Goal: Transaction & Acquisition: Book appointment/travel/reservation

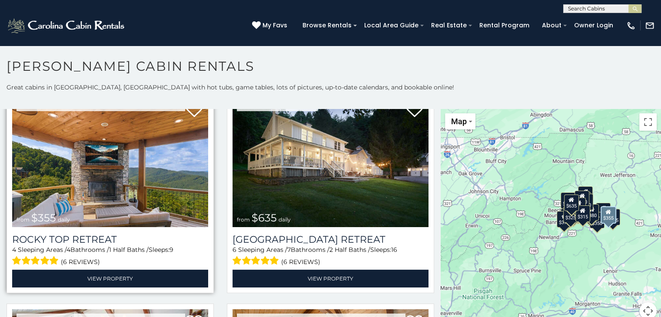
scroll to position [478, 0]
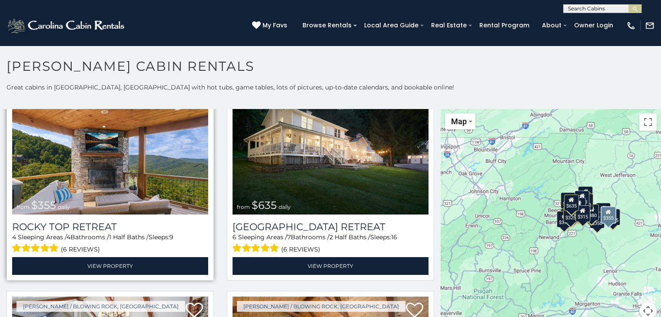
click at [146, 174] on img at bounding box center [110, 148] width 196 height 131
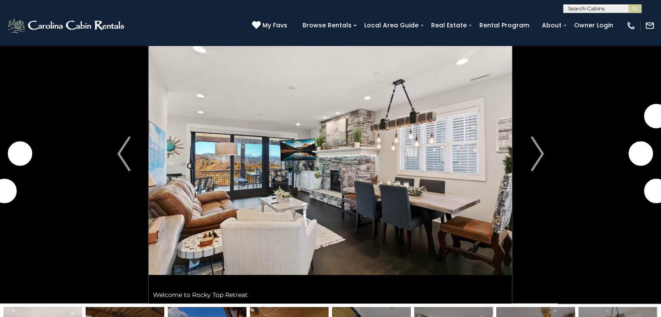
scroll to position [43, 0]
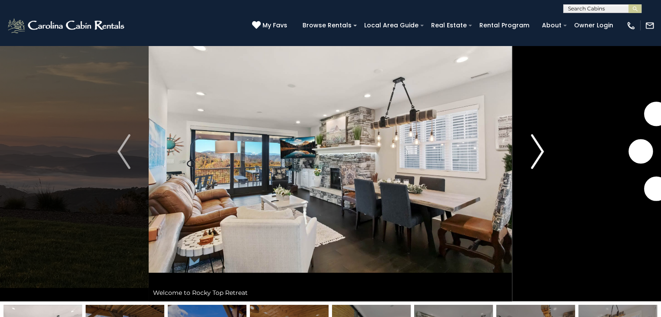
click at [539, 154] on img "Next" at bounding box center [536, 151] width 13 height 35
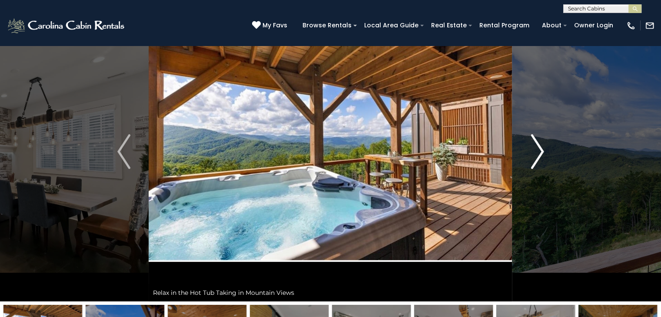
click at [539, 154] on img "Next" at bounding box center [536, 151] width 13 height 35
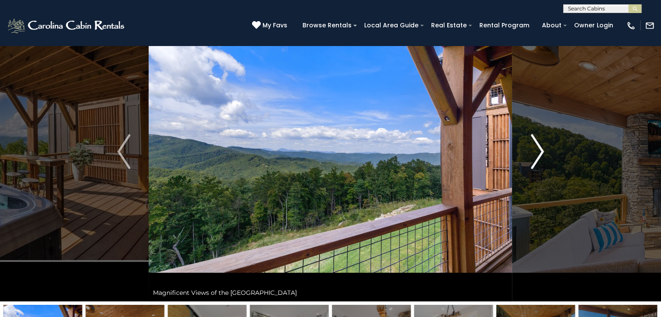
click at [542, 148] on img "Next" at bounding box center [536, 151] width 13 height 35
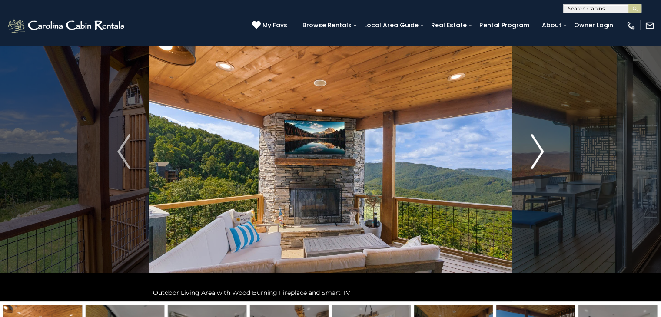
click at [545, 152] on button "Next" at bounding box center [537, 152] width 50 height 300
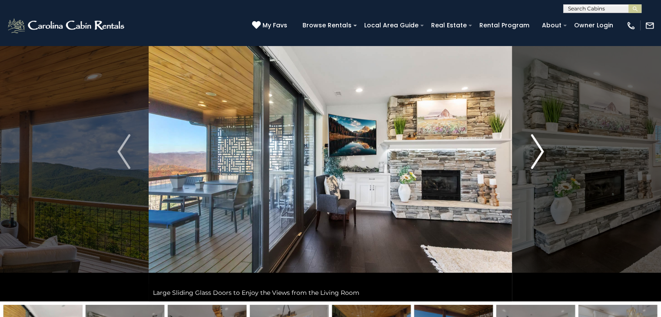
click at [545, 152] on button "Next" at bounding box center [537, 152] width 50 height 300
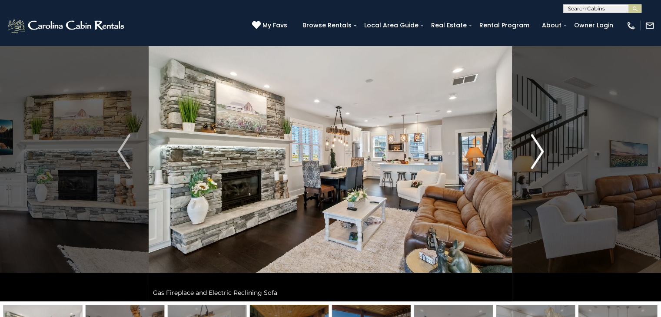
click at [545, 152] on button "Next" at bounding box center [537, 152] width 50 height 300
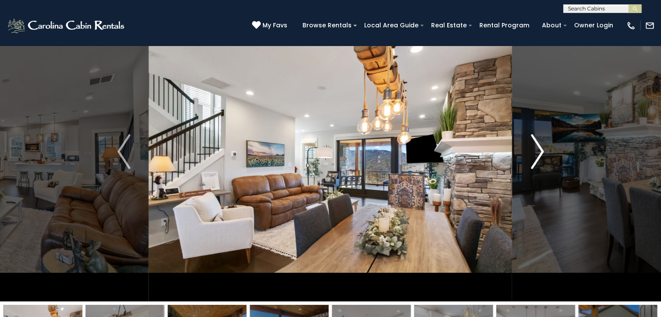
click at [545, 152] on button "Next" at bounding box center [537, 152] width 50 height 300
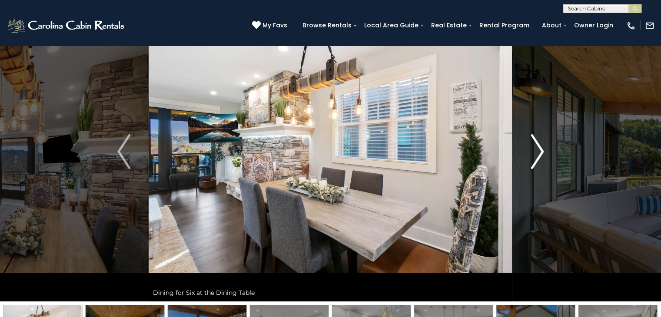
click at [545, 152] on button "Next" at bounding box center [537, 152] width 50 height 300
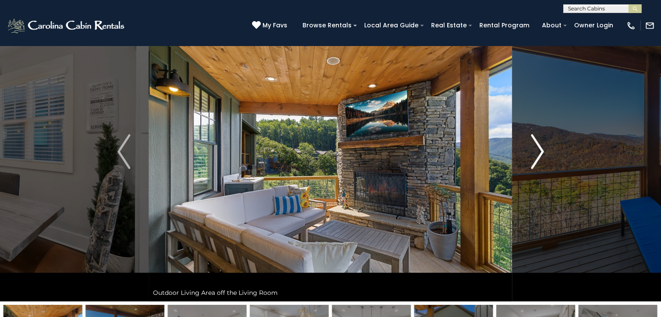
click at [545, 152] on button "Next" at bounding box center [537, 152] width 50 height 300
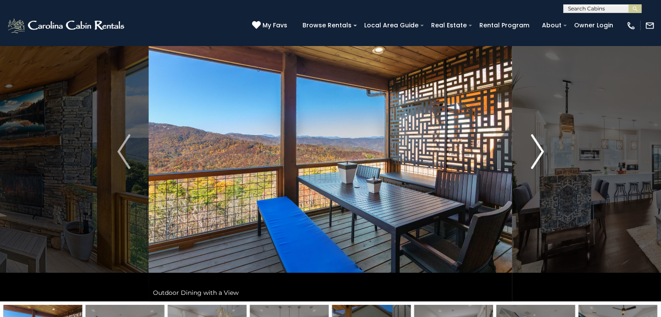
click at [545, 152] on button "Next" at bounding box center [537, 152] width 50 height 300
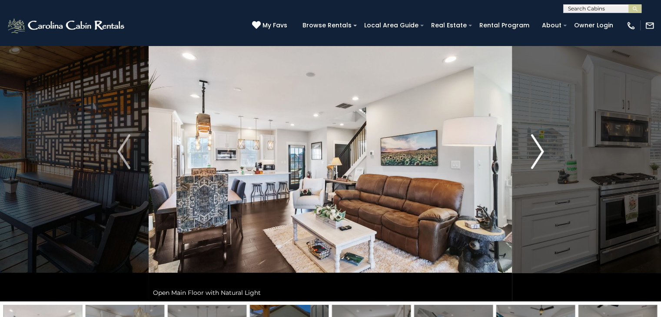
click at [544, 155] on button "Next" at bounding box center [537, 152] width 50 height 300
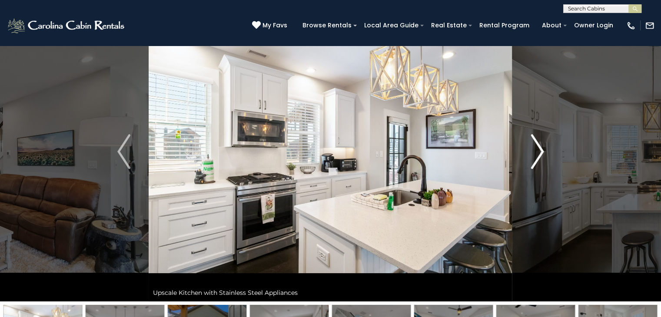
click at [544, 155] on button "Next" at bounding box center [537, 152] width 50 height 300
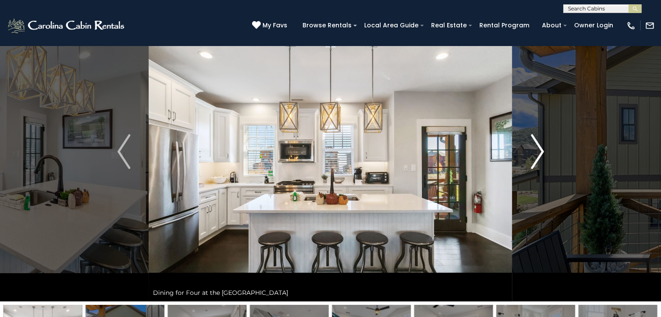
click at [544, 155] on button "Next" at bounding box center [537, 152] width 50 height 300
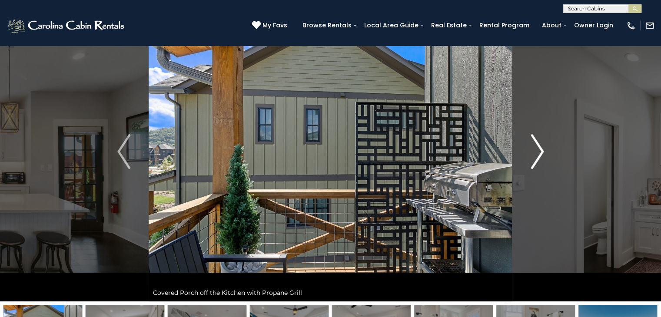
click at [535, 154] on img "Next" at bounding box center [536, 151] width 13 height 35
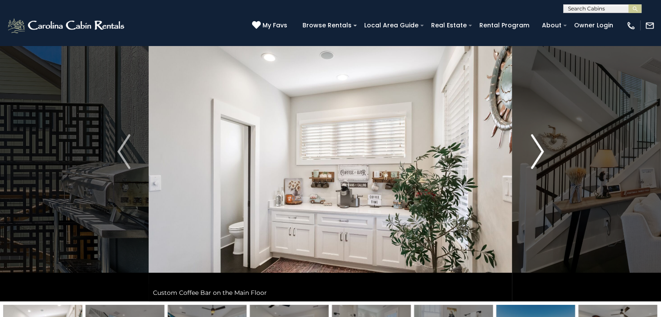
click at [535, 154] on img "Next" at bounding box center [536, 151] width 13 height 35
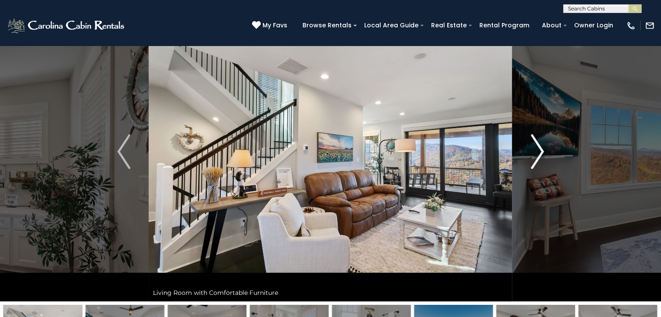
click at [535, 154] on img "Next" at bounding box center [536, 151] width 13 height 35
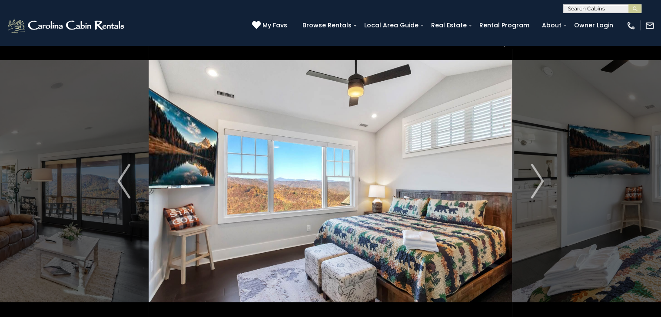
scroll to position [0, 0]
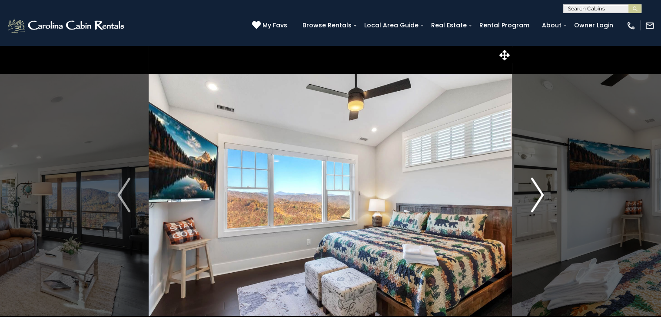
click at [536, 195] on img "Next" at bounding box center [536, 195] width 13 height 35
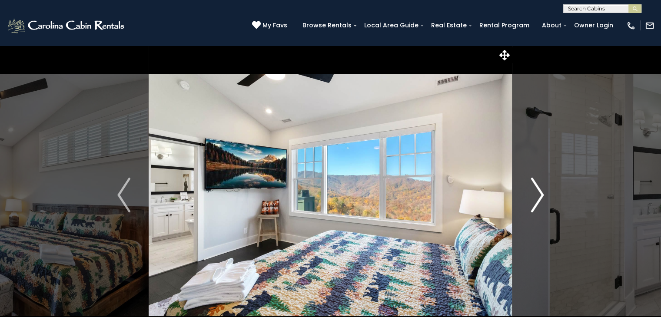
click at [538, 192] on img "Next" at bounding box center [536, 195] width 13 height 35
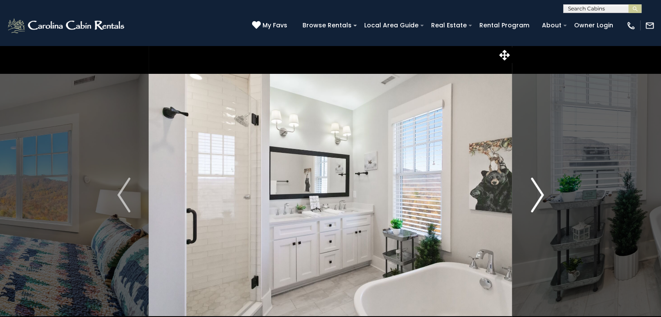
click at [538, 193] on img "Next" at bounding box center [536, 195] width 13 height 35
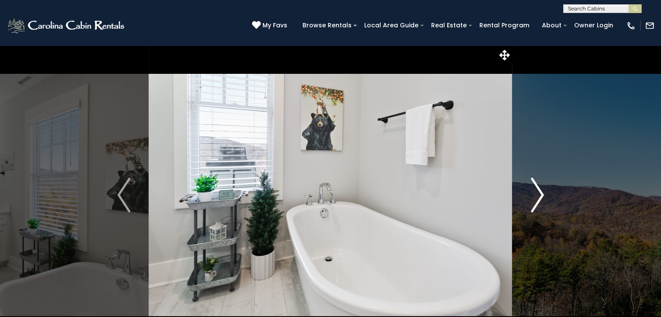
click at [538, 193] on img "Next" at bounding box center [536, 195] width 13 height 35
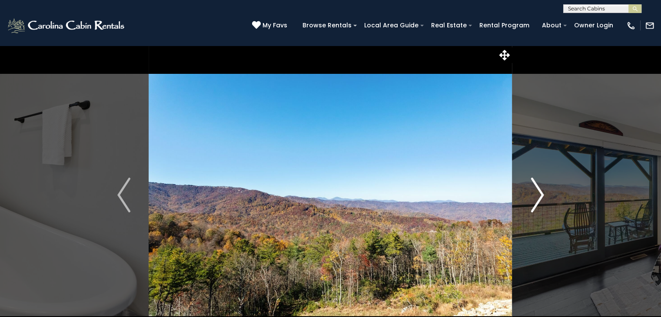
click at [538, 193] on img "Next" at bounding box center [536, 195] width 13 height 35
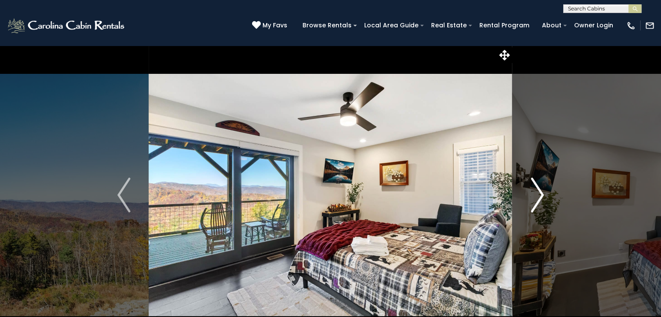
click at [538, 193] on img "Next" at bounding box center [536, 195] width 13 height 35
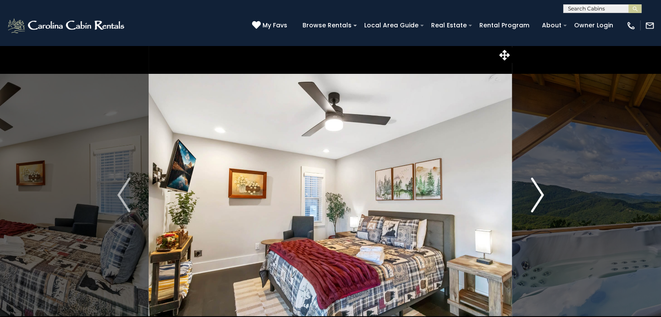
click at [538, 193] on img "Next" at bounding box center [536, 195] width 13 height 35
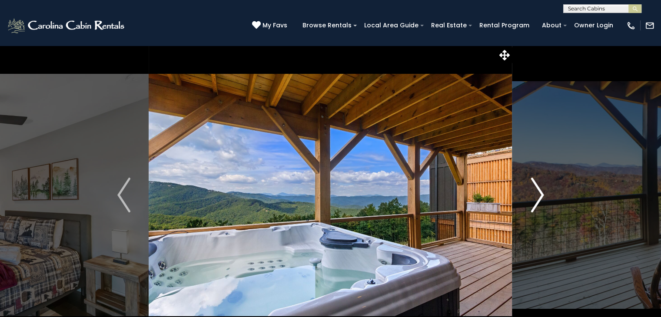
click at [538, 193] on img "Next" at bounding box center [536, 195] width 13 height 35
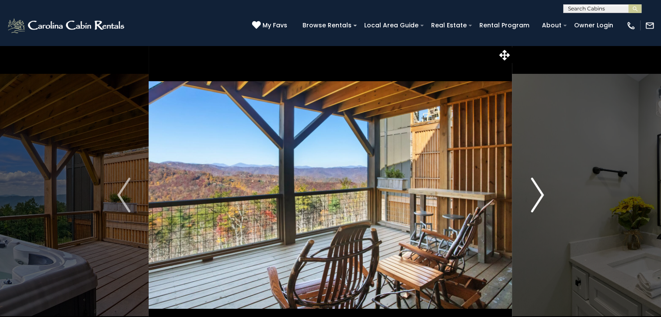
click at [538, 193] on img "Next" at bounding box center [536, 195] width 13 height 35
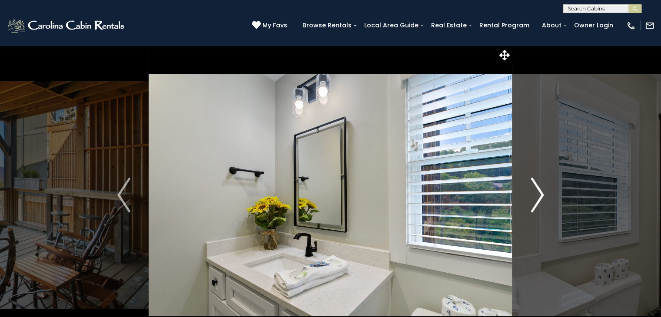
click at [538, 193] on img "Next" at bounding box center [536, 195] width 13 height 35
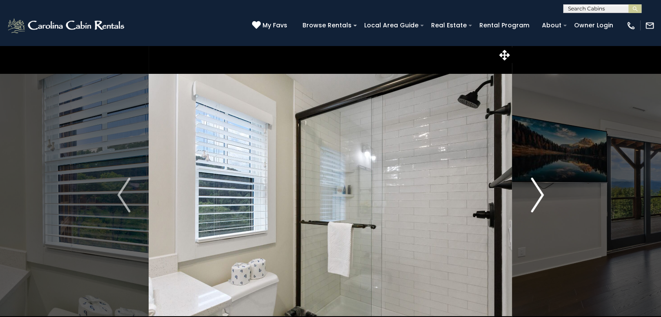
click at [538, 193] on img "Next" at bounding box center [536, 195] width 13 height 35
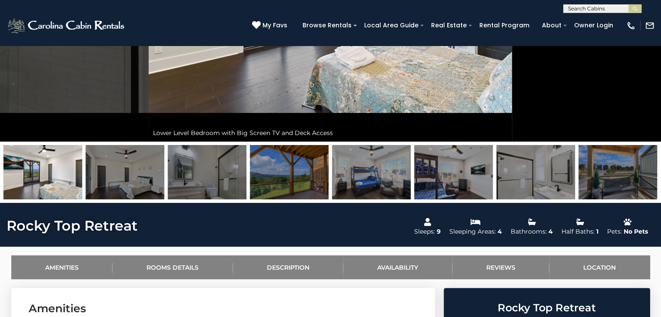
scroll to position [217, 0]
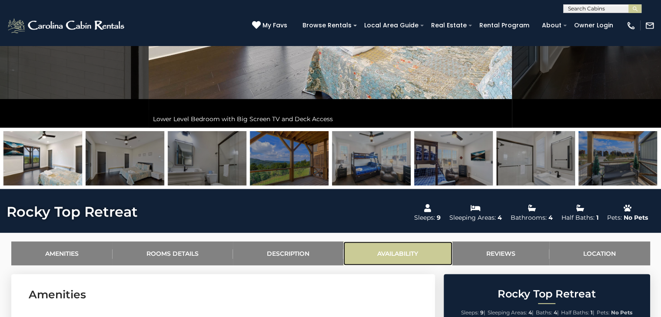
click at [380, 252] on link "Availability" at bounding box center [397, 254] width 109 height 24
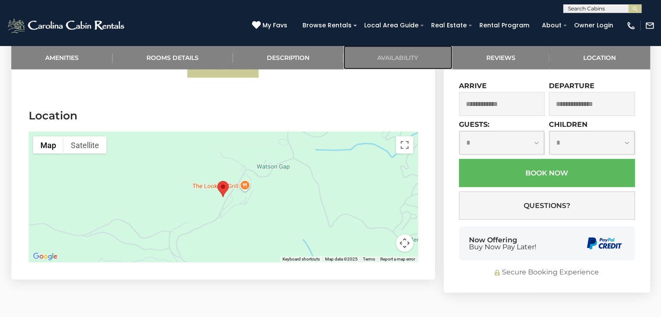
scroll to position [2527, 0]
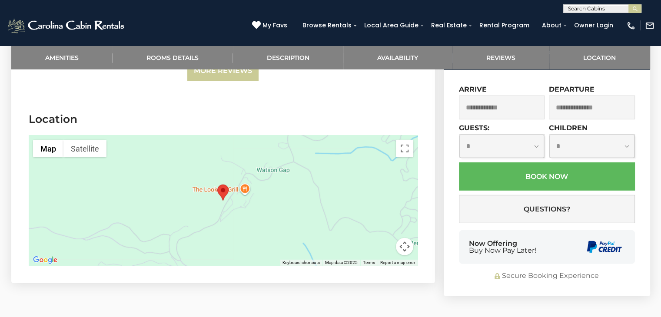
click at [297, 206] on div at bounding box center [223, 201] width 389 height 130
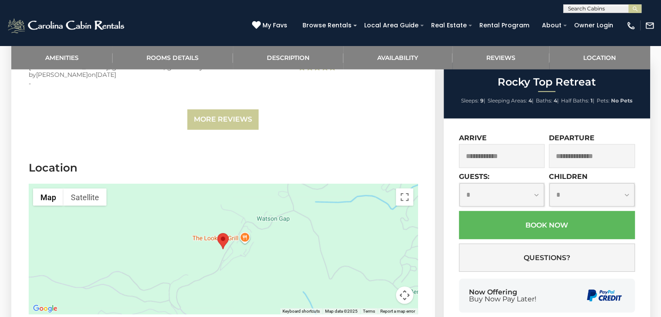
scroll to position [2484, 0]
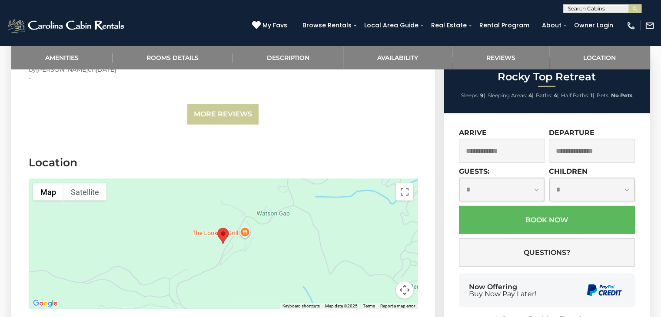
click at [217, 228] on area "Rocky Top Retreat" at bounding box center [217, 228] width 0 height 0
click at [403, 189] on button "Toggle fullscreen view" at bounding box center [404, 191] width 17 height 17
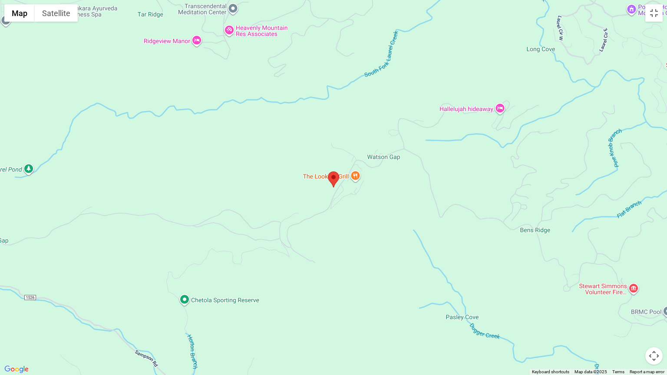
click at [656, 317] on button "Map camera controls" at bounding box center [654, 356] width 17 height 17
click at [328, 172] on area "Rocky Top Retreat" at bounding box center [328, 172] width 0 height 0
click at [651, 10] on button "Toggle fullscreen view" at bounding box center [654, 12] width 17 height 17
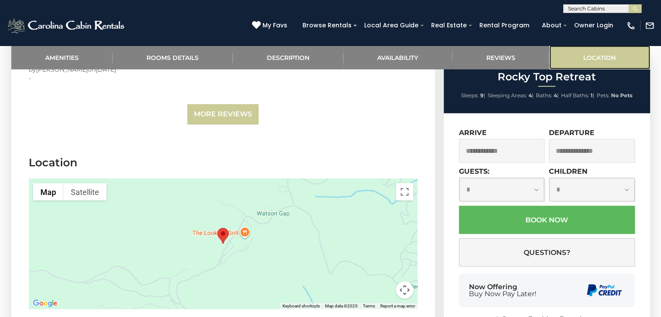
click at [601, 54] on link "Location" at bounding box center [599, 58] width 101 height 24
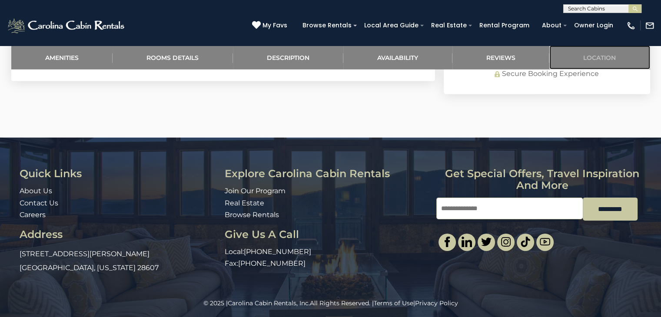
scroll to position [2732, 0]
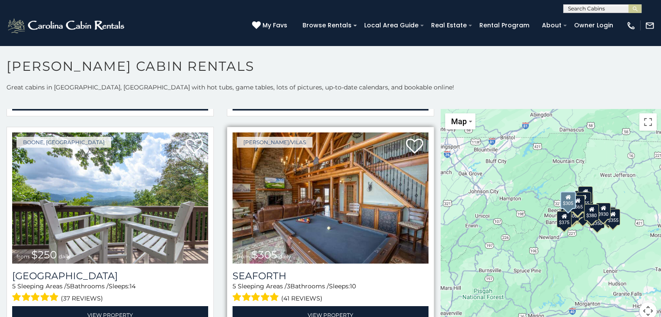
scroll to position [2129, 0]
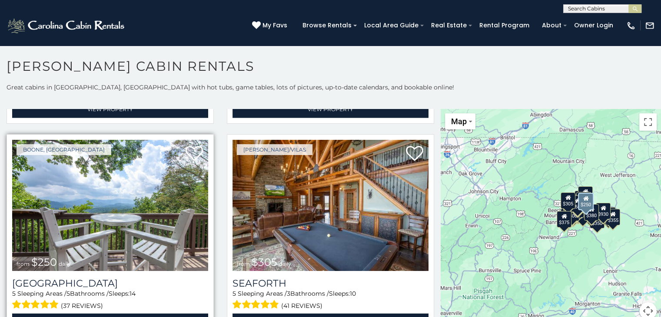
click at [116, 210] on img at bounding box center [110, 205] width 196 height 131
click at [121, 314] on link "View Property" at bounding box center [110, 323] width 196 height 18
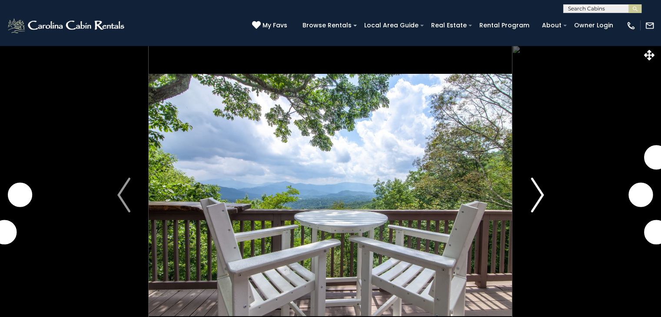
click at [532, 199] on img "Next" at bounding box center [536, 195] width 13 height 35
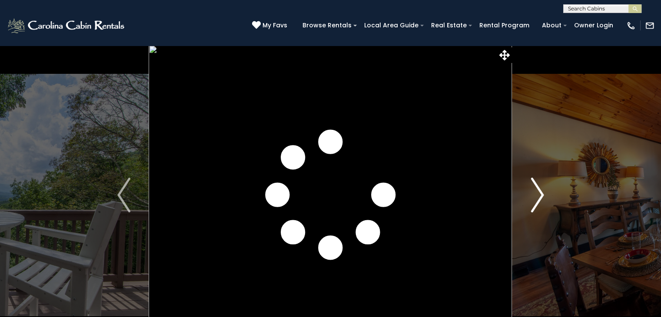
click at [544, 195] on button "Next" at bounding box center [537, 195] width 50 height 300
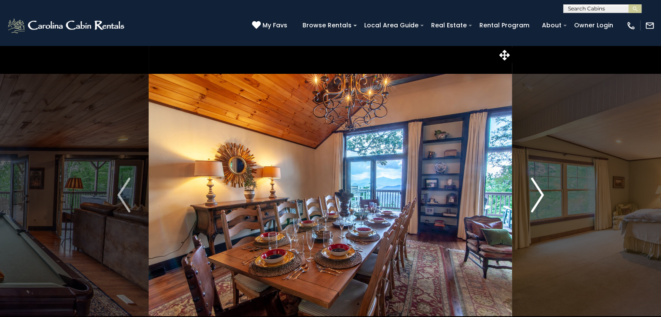
click at [542, 192] on img "Next" at bounding box center [536, 195] width 13 height 35
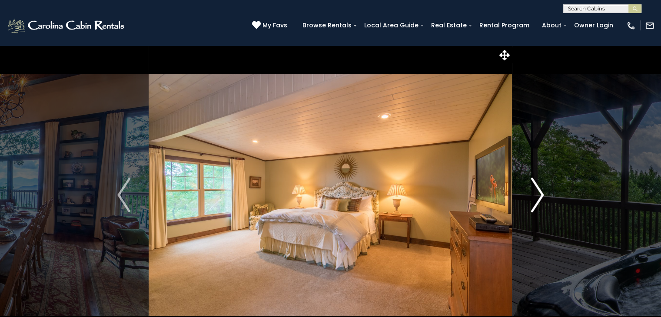
click at [547, 194] on button "Next" at bounding box center [537, 195] width 50 height 300
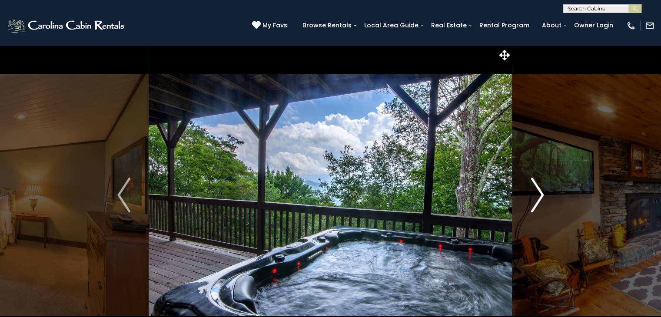
click at [545, 197] on button "Next" at bounding box center [537, 195] width 50 height 300
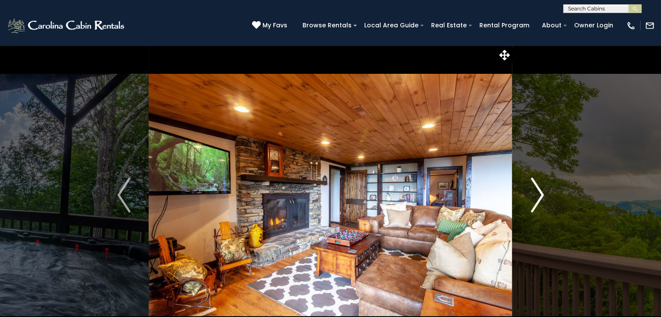
click at [545, 197] on button "Next" at bounding box center [537, 195] width 50 height 300
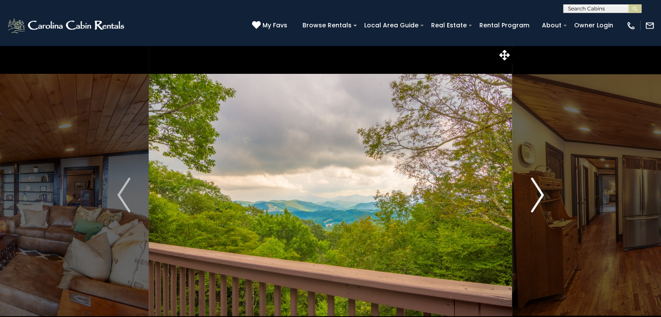
click at [542, 196] on img "Next" at bounding box center [536, 195] width 13 height 35
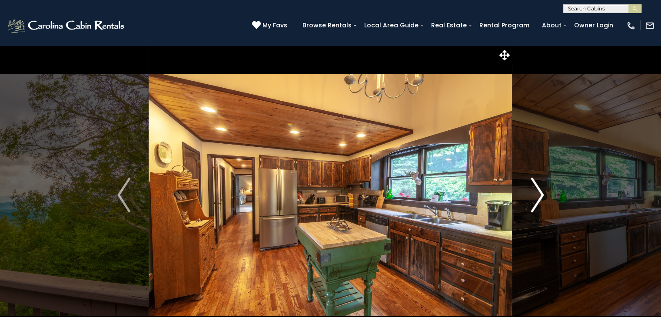
click at [549, 196] on button "Next" at bounding box center [537, 195] width 50 height 300
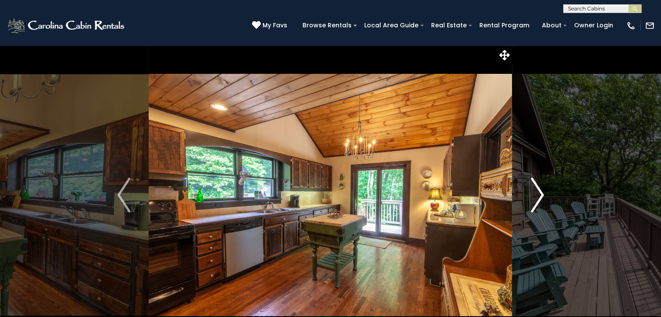
click at [547, 199] on button "Next" at bounding box center [537, 195] width 50 height 300
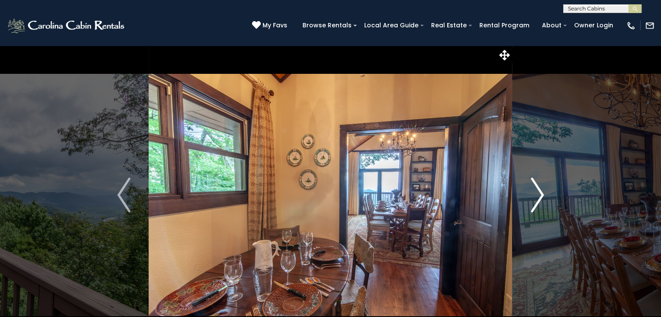
click at [543, 194] on img "Next" at bounding box center [536, 195] width 13 height 35
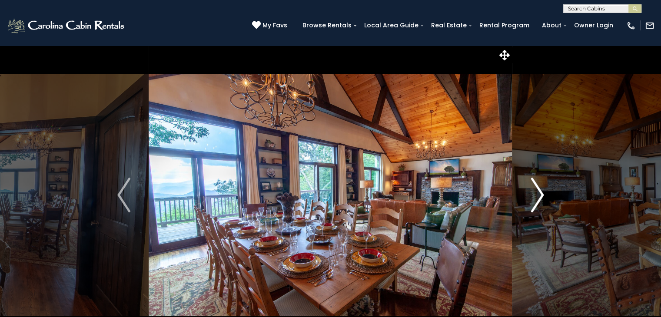
click at [541, 200] on img "Next" at bounding box center [536, 195] width 13 height 35
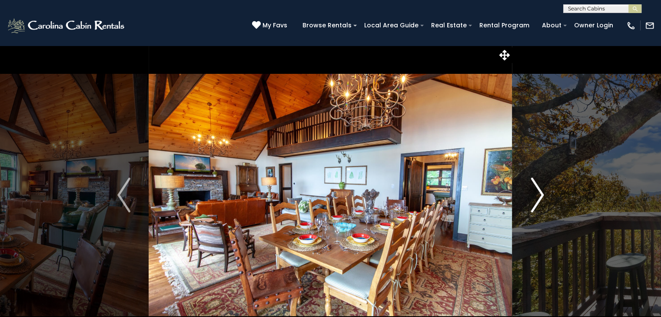
click at [542, 198] on img "Next" at bounding box center [536, 195] width 13 height 35
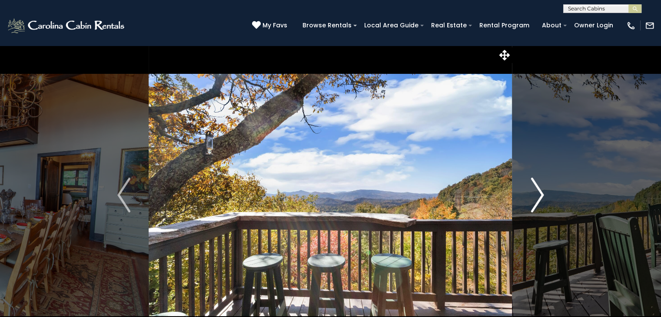
click at [537, 194] on img "Next" at bounding box center [536, 195] width 13 height 35
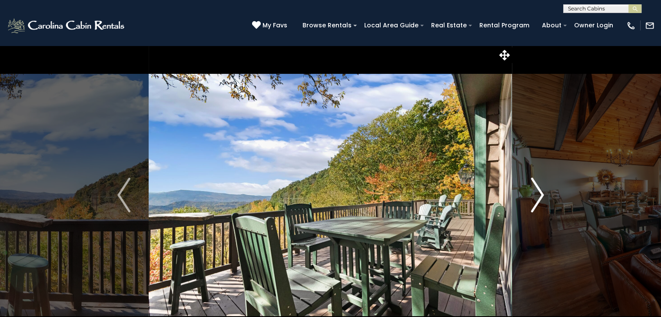
click at [544, 195] on button "Next" at bounding box center [537, 195] width 50 height 300
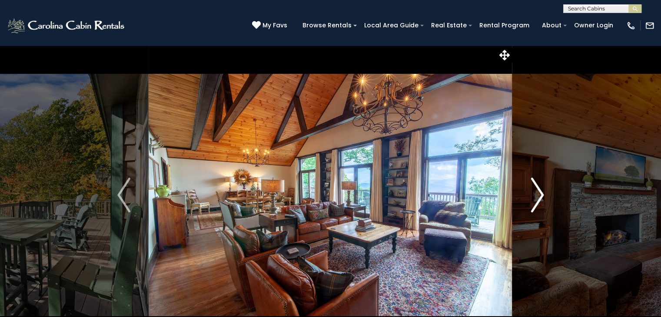
click at [544, 195] on button "Next" at bounding box center [537, 195] width 50 height 300
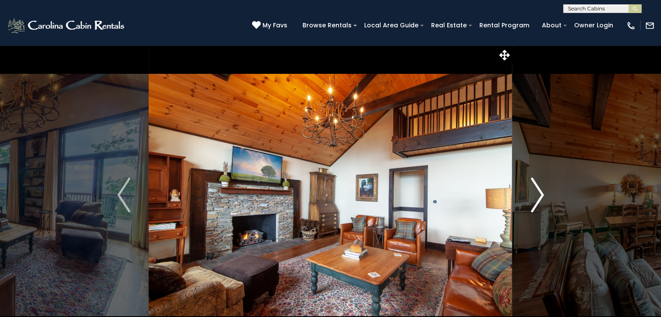
click at [544, 195] on button "Next" at bounding box center [537, 195] width 50 height 300
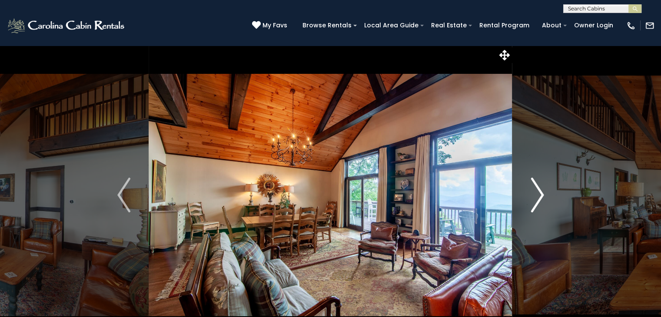
click at [544, 195] on button "Next" at bounding box center [537, 195] width 50 height 300
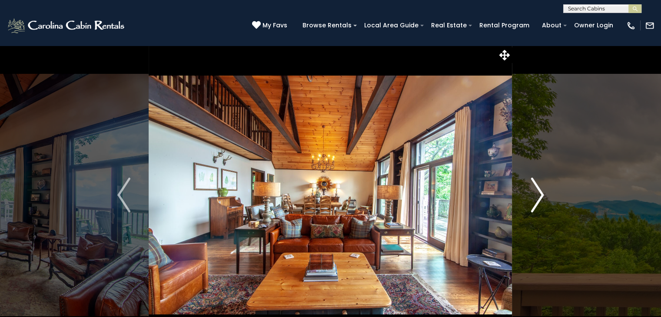
click at [544, 195] on button "Next" at bounding box center [537, 195] width 50 height 300
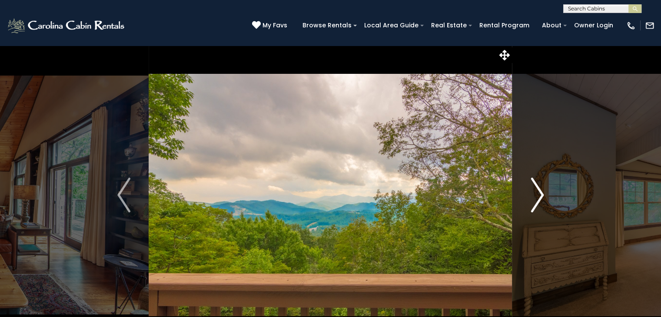
click at [544, 195] on button "Next" at bounding box center [537, 195] width 50 height 300
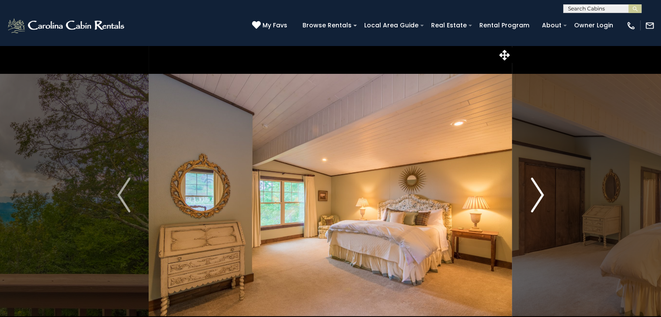
click at [544, 195] on button "Next" at bounding box center [537, 195] width 50 height 300
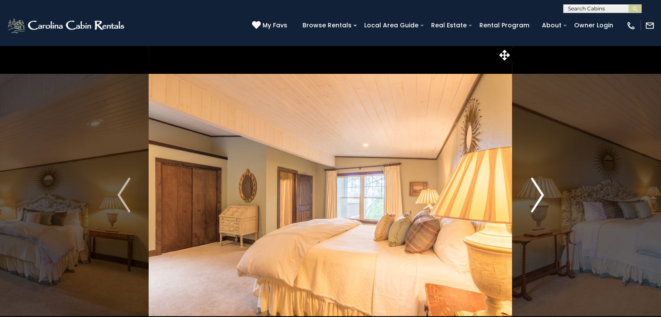
click at [544, 195] on button "Next" at bounding box center [537, 195] width 50 height 300
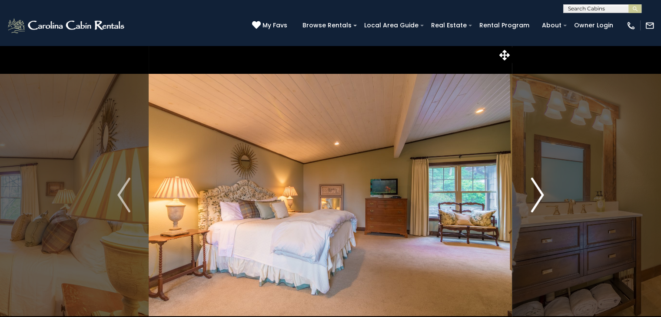
click at [544, 195] on button "Next" at bounding box center [537, 195] width 50 height 300
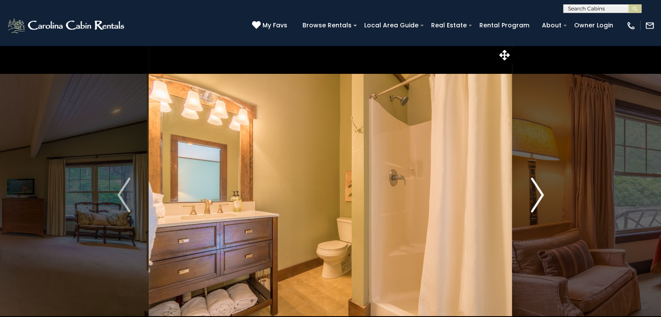
click at [544, 195] on button "Next" at bounding box center [537, 195] width 50 height 300
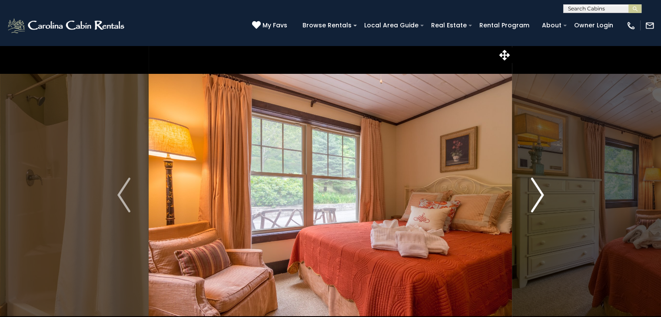
click at [544, 195] on button "Next" at bounding box center [537, 195] width 50 height 300
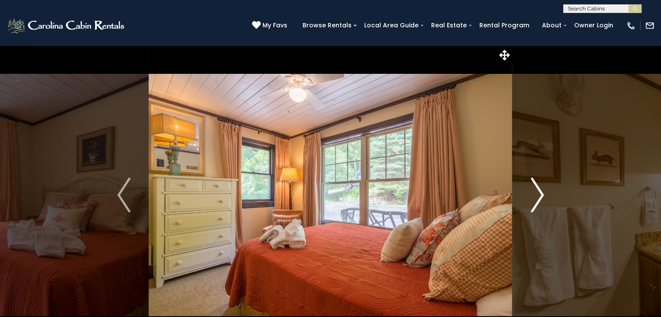
click at [544, 195] on button "Next" at bounding box center [537, 195] width 50 height 300
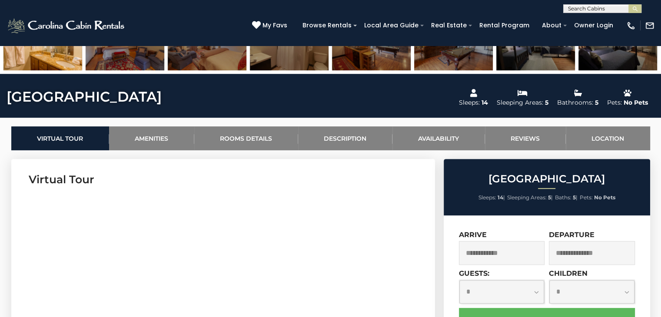
scroll to position [348, 0]
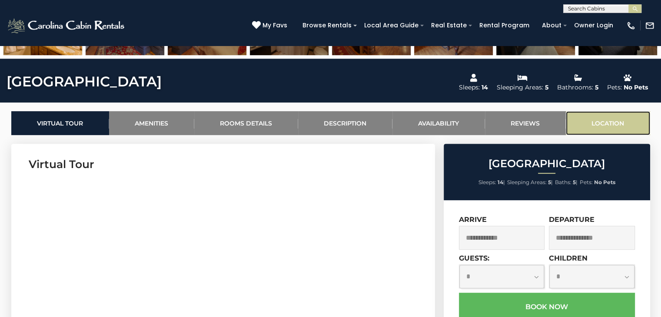
click at [603, 117] on link "Location" at bounding box center [608, 123] width 84 height 24
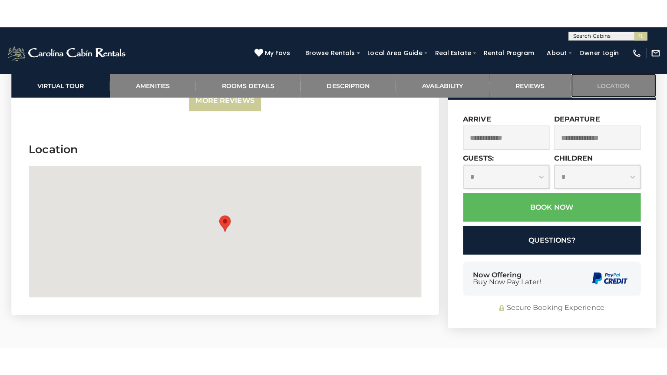
scroll to position [2467, 0]
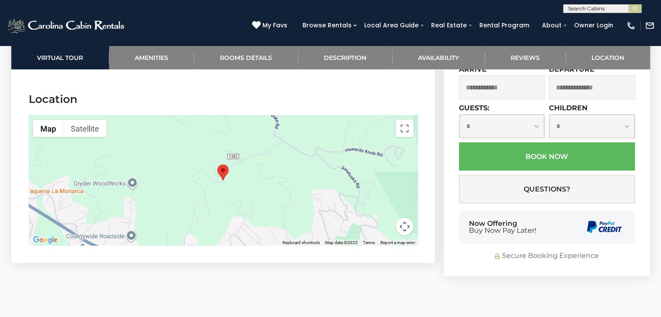
click at [288, 175] on div at bounding box center [223, 181] width 389 height 130
drag, startPoint x: 406, startPoint y: 119, endPoint x: 406, endPoint y: 156, distance: 37.8
click at [406, 120] on button "Toggle fullscreen view" at bounding box center [404, 128] width 17 height 17
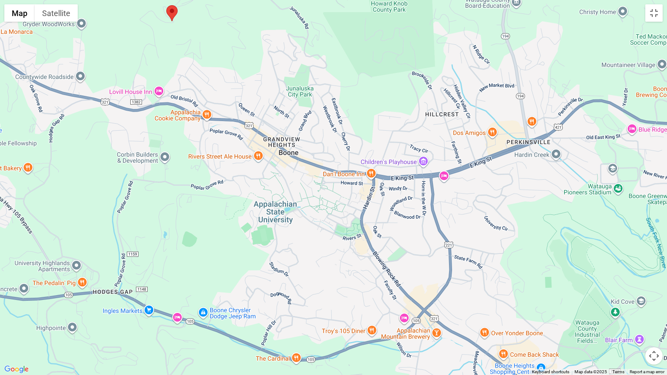
drag, startPoint x: 454, startPoint y: 359, endPoint x: 292, endPoint y: 188, distance: 235.7
click at [292, 188] on div at bounding box center [333, 187] width 667 height 375
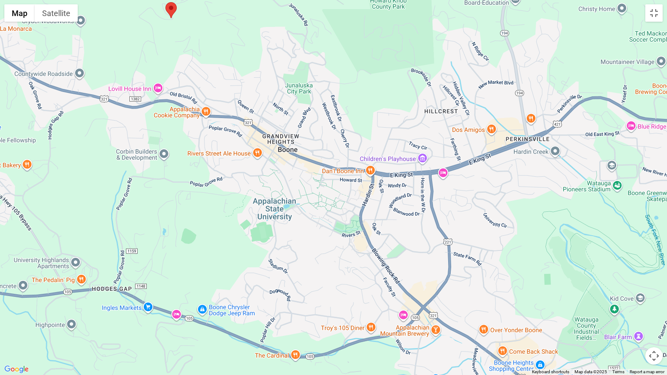
click at [292, 188] on div at bounding box center [333, 187] width 667 height 375
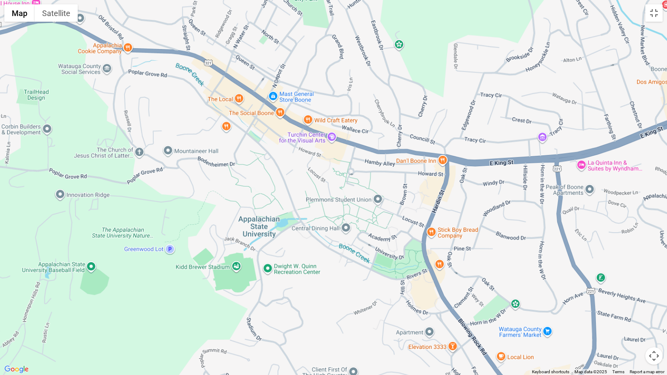
click at [292, 189] on div at bounding box center [333, 187] width 667 height 375
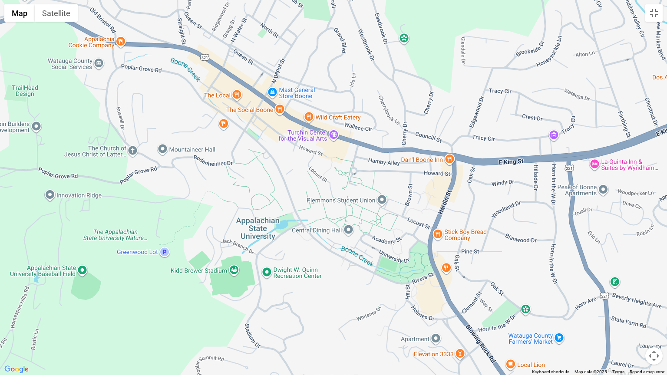
click at [292, 189] on div at bounding box center [333, 187] width 667 height 375
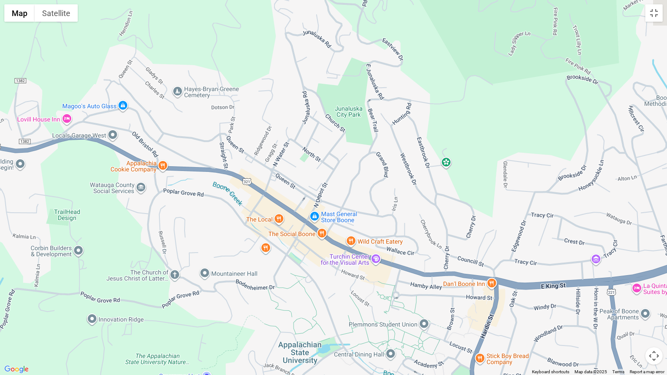
drag, startPoint x: 265, startPoint y: 156, endPoint x: 314, endPoint y: 305, distance: 156.5
click at [314, 304] on div at bounding box center [333, 187] width 667 height 375
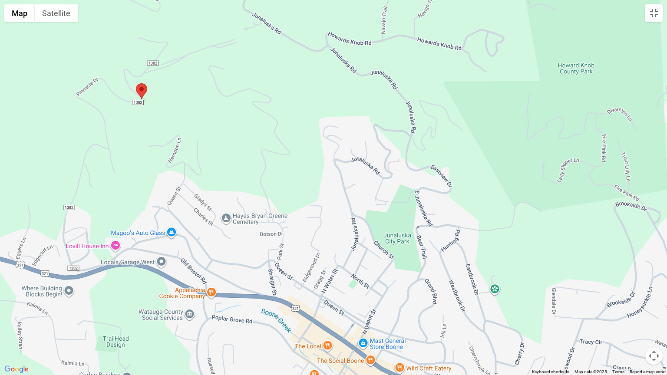
drag, startPoint x: 279, startPoint y: 182, endPoint x: 322, endPoint y: 288, distance: 114.6
click at [322, 288] on div at bounding box center [333, 187] width 667 height 375
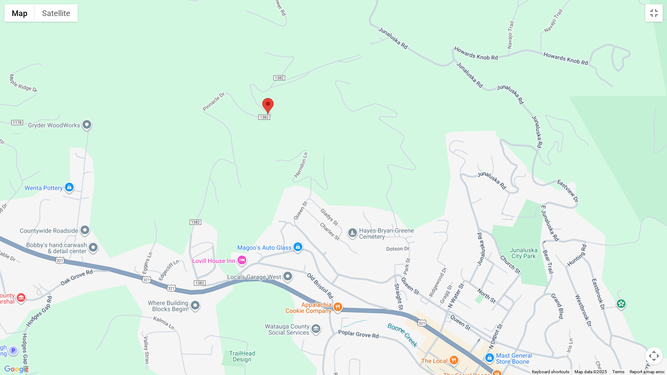
drag, startPoint x: 139, startPoint y: 191, endPoint x: 266, endPoint y: 206, distance: 128.1
click at [266, 206] on div at bounding box center [333, 187] width 667 height 375
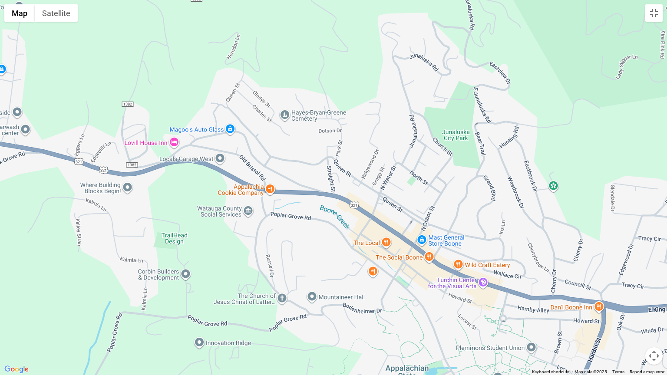
drag, startPoint x: 309, startPoint y: 348, endPoint x: 241, endPoint y: 229, distance: 137.0
click at [241, 229] on div at bounding box center [333, 187] width 667 height 375
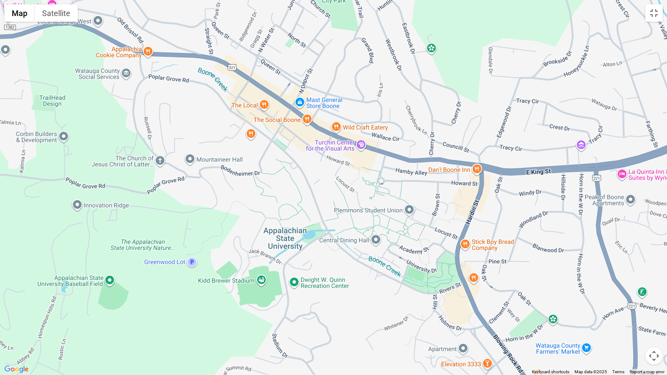
drag, startPoint x: 325, startPoint y: 299, endPoint x: 194, endPoint y: 158, distance: 192.5
click at [194, 158] on div at bounding box center [333, 187] width 667 height 375
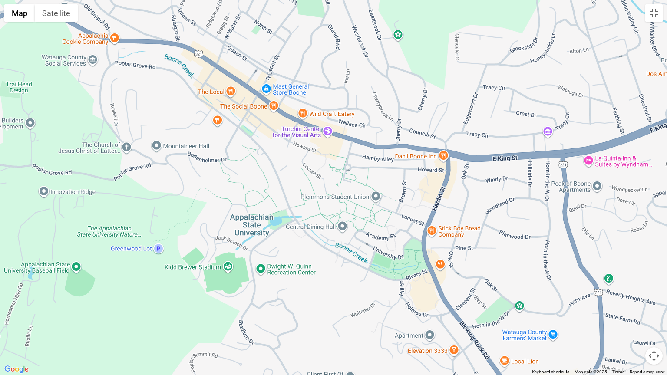
drag, startPoint x: 194, startPoint y: 158, endPoint x: 170, endPoint y: 146, distance: 26.8
click at [171, 146] on div at bounding box center [333, 187] width 667 height 375
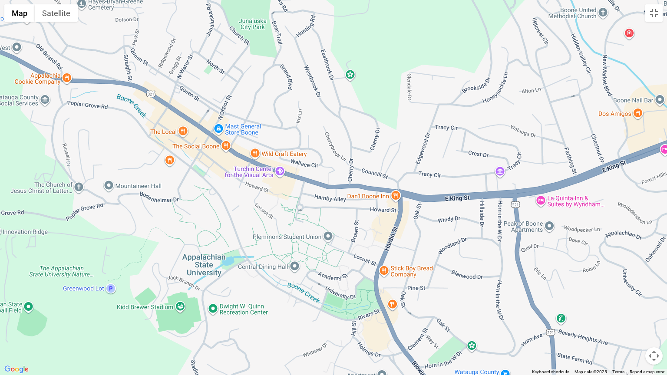
drag, startPoint x: 488, startPoint y: 193, endPoint x: 473, endPoint y: 251, distance: 60.2
click at [471, 251] on div at bounding box center [333, 187] width 667 height 375
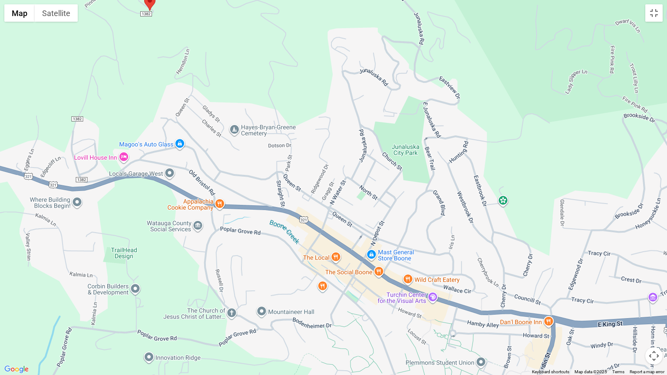
drag, startPoint x: 251, startPoint y: 229, endPoint x: 366, endPoint y: 297, distance: 133.4
click at [366, 308] on div at bounding box center [333, 187] width 667 height 375
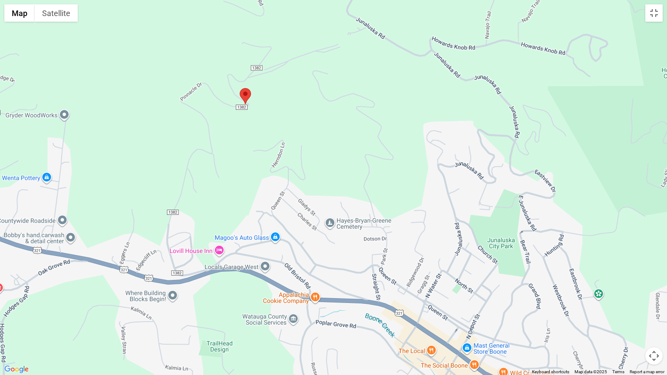
drag, startPoint x: 252, startPoint y: 191, endPoint x: 302, endPoint y: 250, distance: 77.7
click at [302, 250] on div at bounding box center [333, 187] width 667 height 375
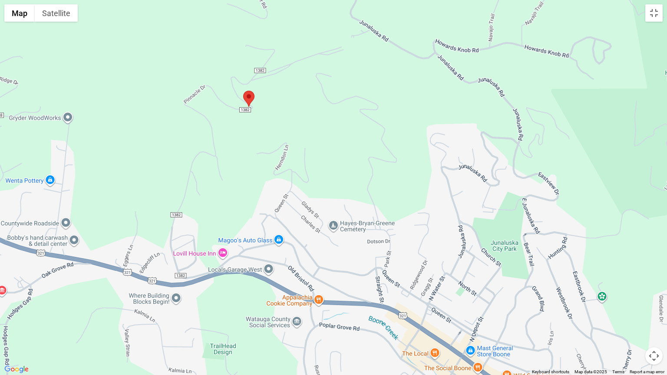
click at [243, 91] on area "Pinnacle View Lodge" at bounding box center [243, 91] width 0 height 0
click at [365, 317] on div at bounding box center [333, 187] width 667 height 375
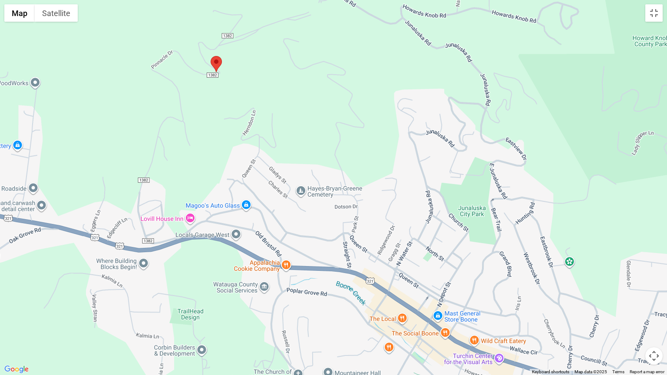
drag, startPoint x: 358, startPoint y: 344, endPoint x: 305, endPoint y: 295, distance: 72.6
click at [320, 307] on div at bounding box center [333, 187] width 667 height 375
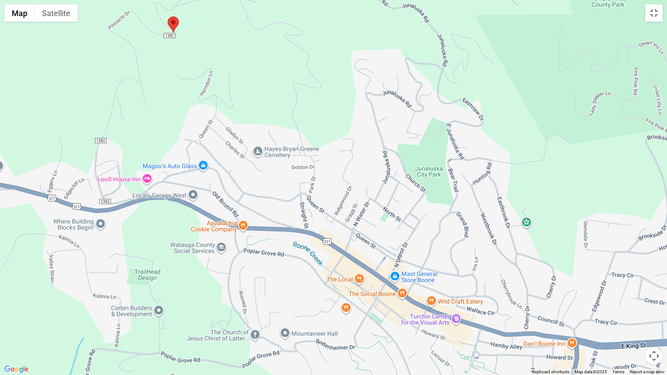
drag, startPoint x: 277, startPoint y: 269, endPoint x: 253, endPoint y: 245, distance: 34.4
click at [261, 251] on div at bounding box center [333, 187] width 667 height 375
click at [252, 243] on div at bounding box center [333, 187] width 667 height 375
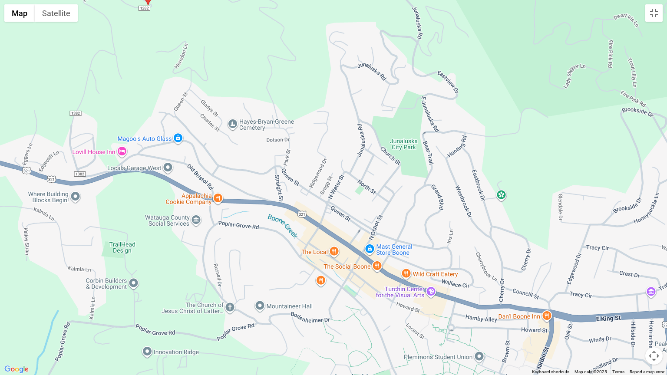
click at [461, 290] on div at bounding box center [333, 187] width 667 height 375
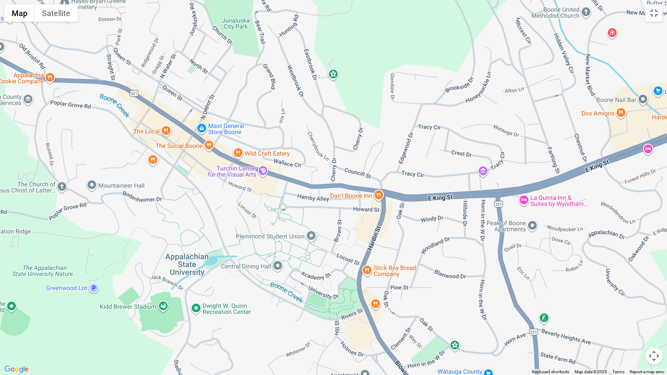
drag, startPoint x: 438, startPoint y: 281, endPoint x: 272, endPoint y: 152, distance: 211.2
click at [275, 154] on div at bounding box center [333, 187] width 667 height 375
click at [270, 150] on div at bounding box center [333, 187] width 667 height 375
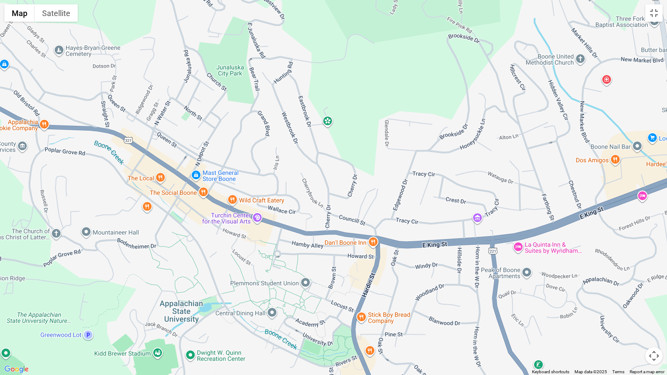
drag, startPoint x: 179, startPoint y: 88, endPoint x: 196, endPoint y: 156, distance: 70.4
click at [196, 156] on div at bounding box center [333, 187] width 667 height 375
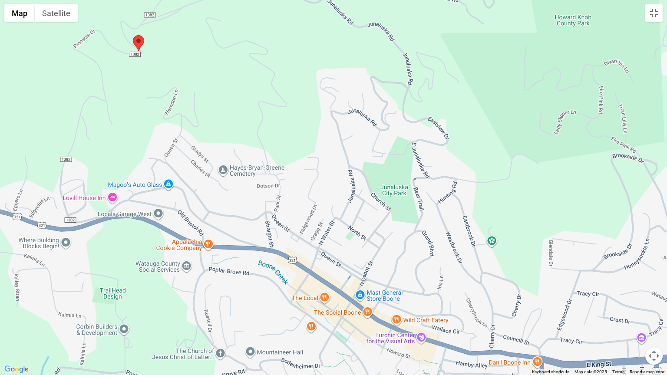
drag, startPoint x: 235, startPoint y: 144, endPoint x: 395, endPoint y: 257, distance: 196.2
click at [395, 257] on div at bounding box center [333, 187] width 667 height 375
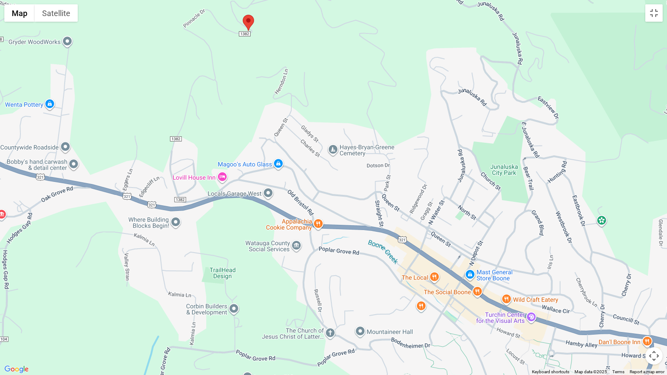
drag, startPoint x: 123, startPoint y: 266, endPoint x: 262, endPoint y: 239, distance: 141.6
click at [257, 240] on div at bounding box center [333, 187] width 667 height 375
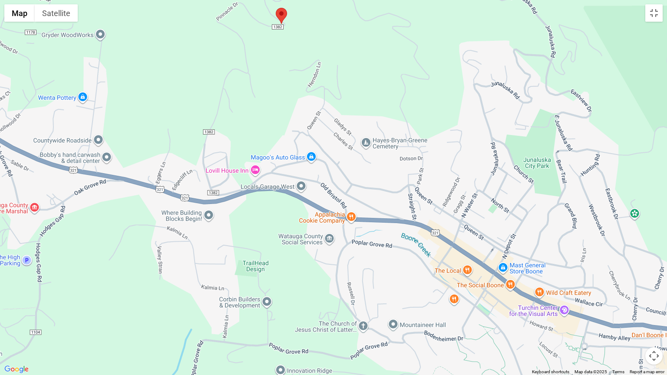
drag, startPoint x: 262, startPoint y: 239, endPoint x: 274, endPoint y: 236, distance: 12.0
click at [274, 236] on div at bounding box center [333, 187] width 667 height 375
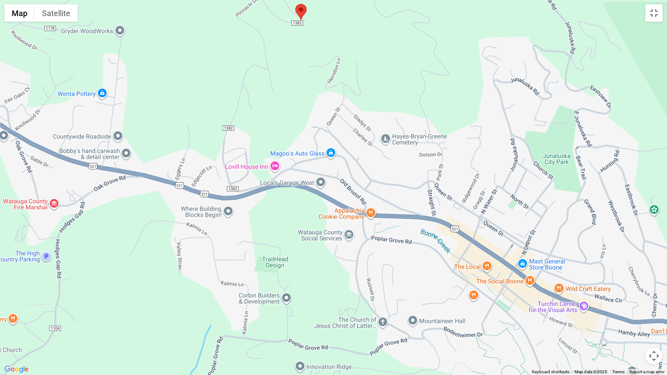
drag, startPoint x: 274, startPoint y: 236, endPoint x: 286, endPoint y: 232, distance: 12.8
click at [283, 233] on div at bounding box center [333, 187] width 667 height 375
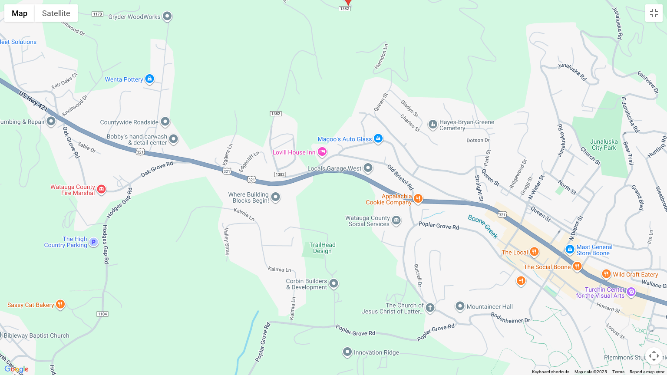
drag, startPoint x: 286, startPoint y: 232, endPoint x: 315, endPoint y: 224, distance: 30.7
click at [315, 224] on div at bounding box center [333, 187] width 667 height 375
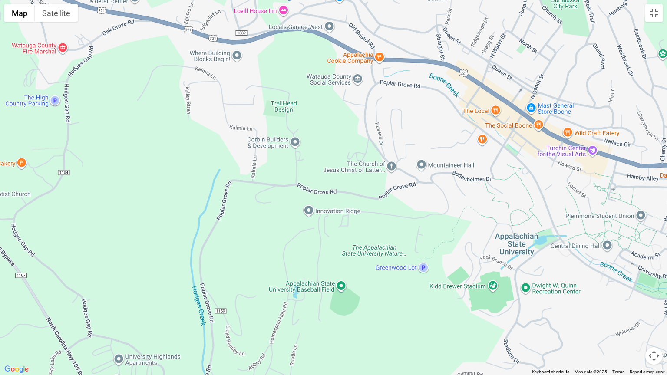
drag, startPoint x: 212, startPoint y: 266, endPoint x: 172, endPoint y: 139, distance: 134.0
click at [174, 124] on div at bounding box center [333, 187] width 667 height 375
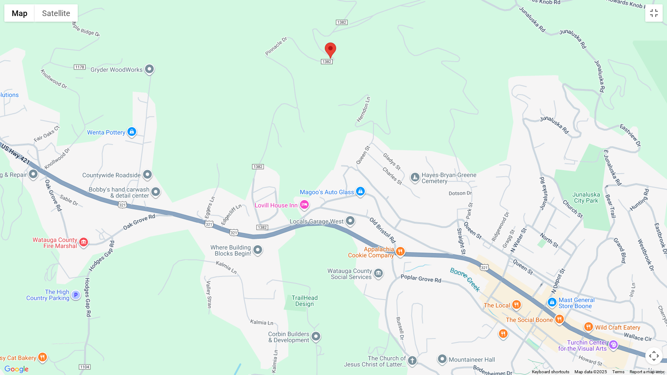
drag, startPoint x: 263, startPoint y: 133, endPoint x: 284, endPoint y: 329, distance: 197.5
click at [284, 317] on div at bounding box center [333, 187] width 667 height 375
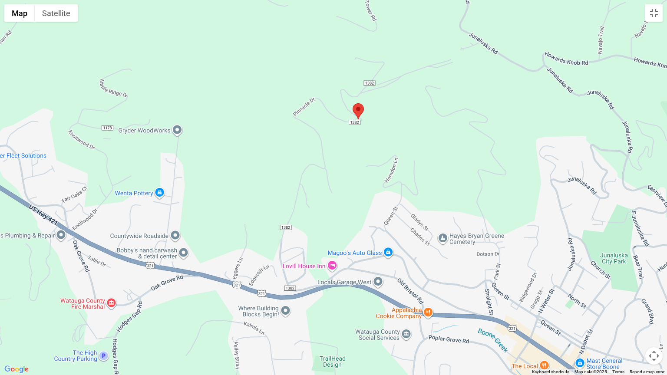
drag, startPoint x: 187, startPoint y: 125, endPoint x: 215, endPoint y: 187, distance: 67.9
click at [215, 187] on div at bounding box center [333, 187] width 667 height 375
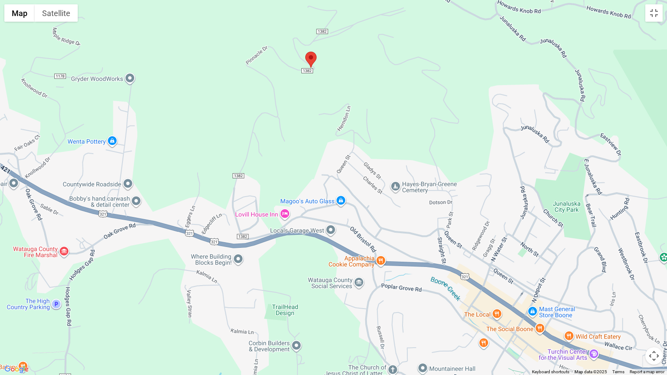
drag, startPoint x: 338, startPoint y: 325, endPoint x: 290, endPoint y: 270, distance: 73.0
click at [290, 270] on div at bounding box center [333, 187] width 667 height 375
click at [651, 16] on button "Toggle fullscreen view" at bounding box center [654, 12] width 17 height 17
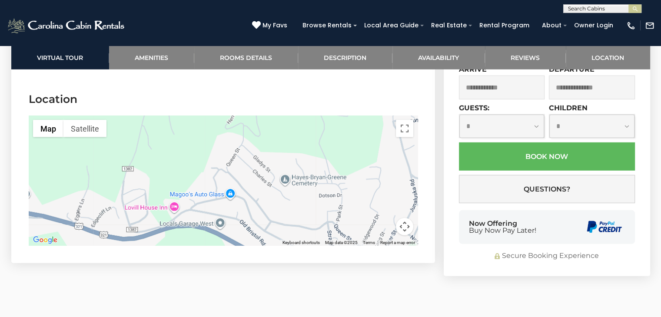
click at [292, 188] on div at bounding box center [223, 181] width 389 height 130
drag, startPoint x: 403, startPoint y: 113, endPoint x: 403, endPoint y: 151, distance: 38.2
click at [403, 120] on button "Toggle fullscreen view" at bounding box center [404, 128] width 17 height 17
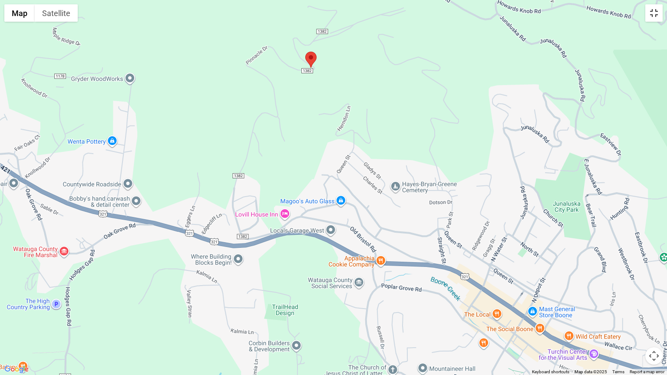
click at [653, 10] on button "Toggle fullscreen view" at bounding box center [654, 12] width 17 height 17
